Goal: Task Accomplishment & Management: Use online tool/utility

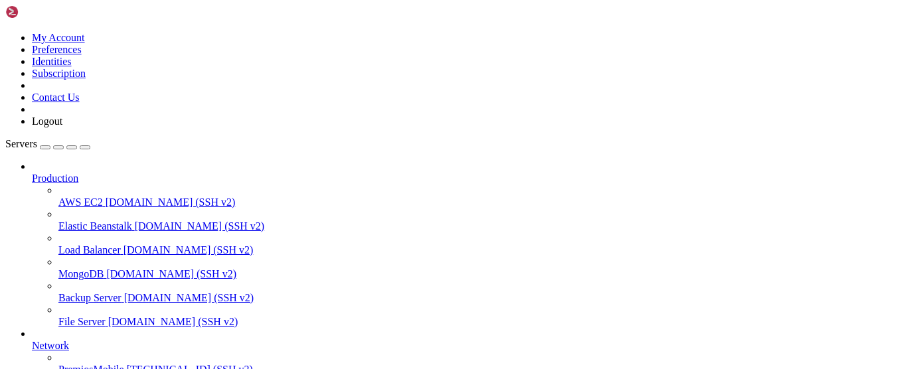
scroll to position [187, 0]
drag, startPoint x: 134, startPoint y: 201, endPoint x: 144, endPoint y: 206, distance: 11.3
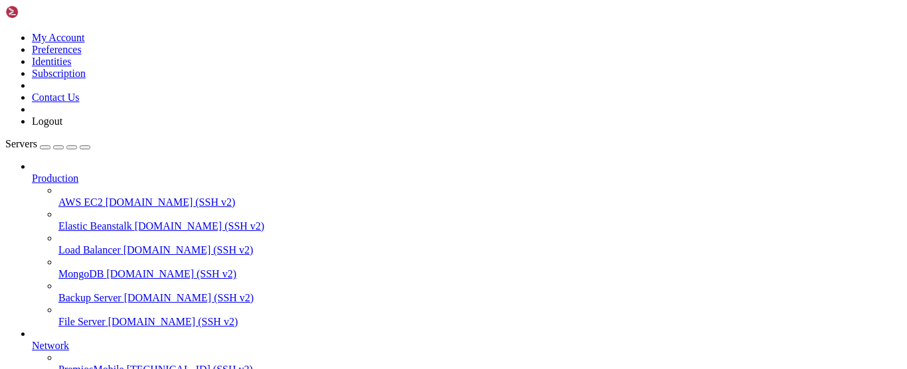
scroll to position [251, 0]
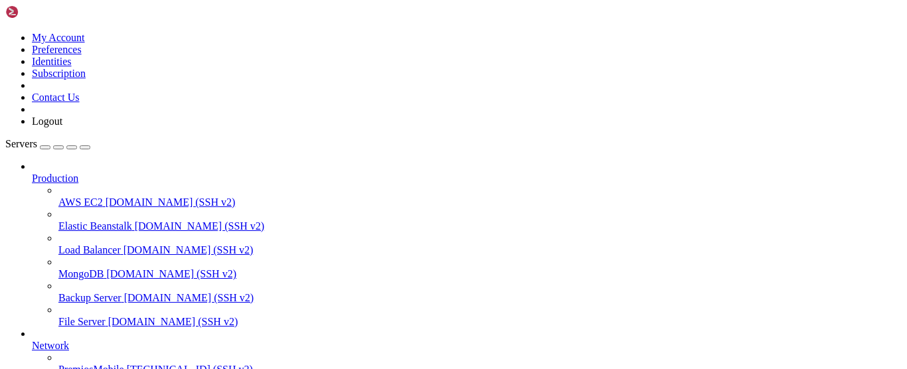
scroll to position [478, 0]
